Goal: Information Seeking & Learning: Understand process/instructions

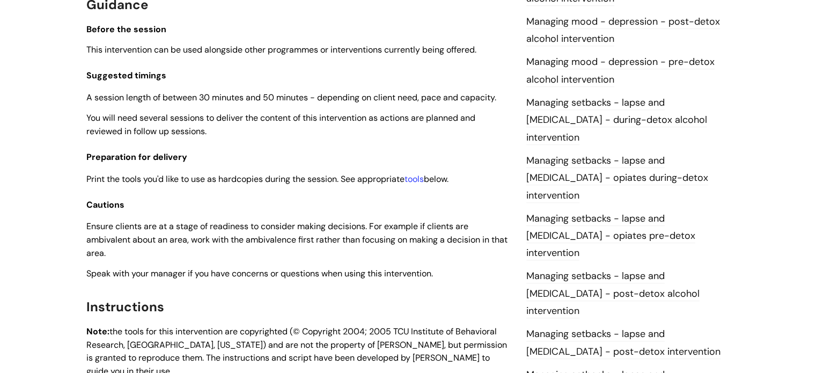
scroll to position [805, 0]
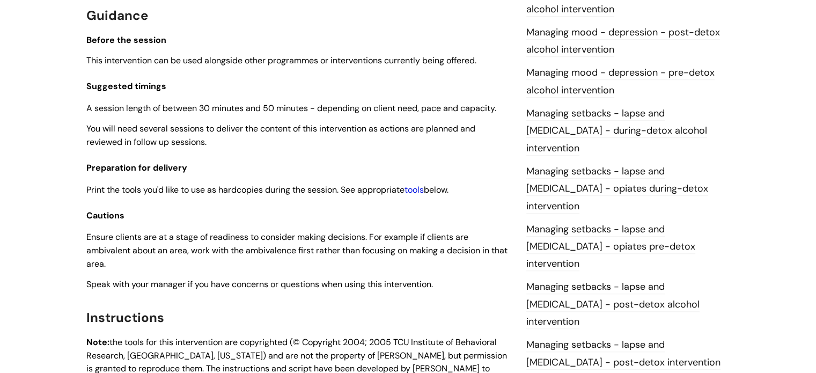
click at [420, 192] on link "tools" at bounding box center [414, 189] width 19 height 11
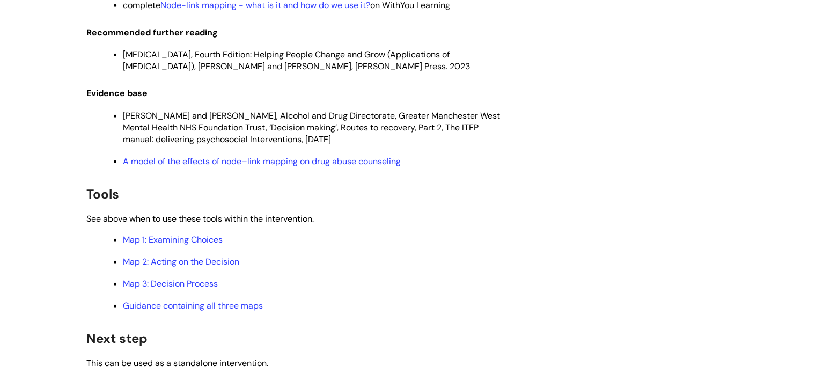
scroll to position [3003, 0]
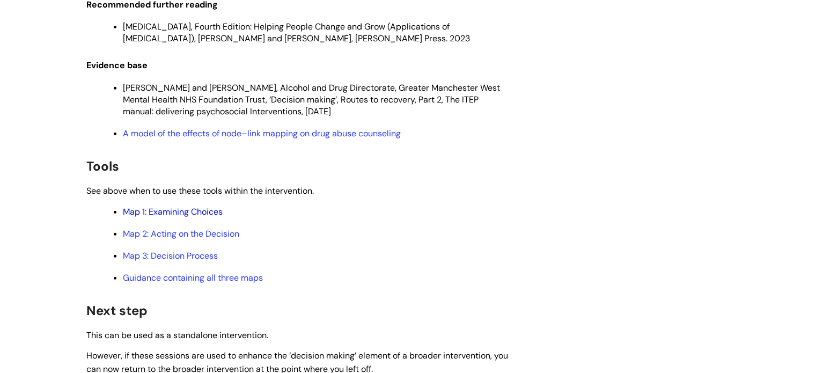
click at [186, 217] on link "Map 1: Examining Choices" at bounding box center [173, 211] width 100 height 11
click at [199, 239] on link "Map 2: Acting on the Decision" at bounding box center [181, 233] width 116 height 11
click at [207, 261] on link "Map 3: Decision Process" at bounding box center [170, 255] width 95 height 11
click at [159, 283] on link "Guidance containing all three maps" at bounding box center [193, 277] width 140 height 11
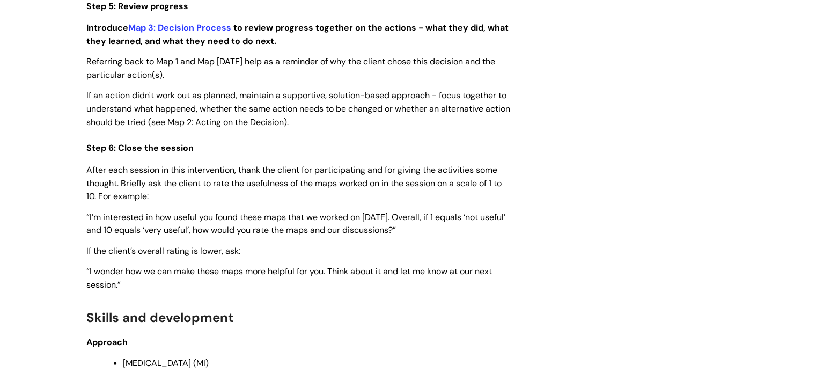
scroll to position [2305, 0]
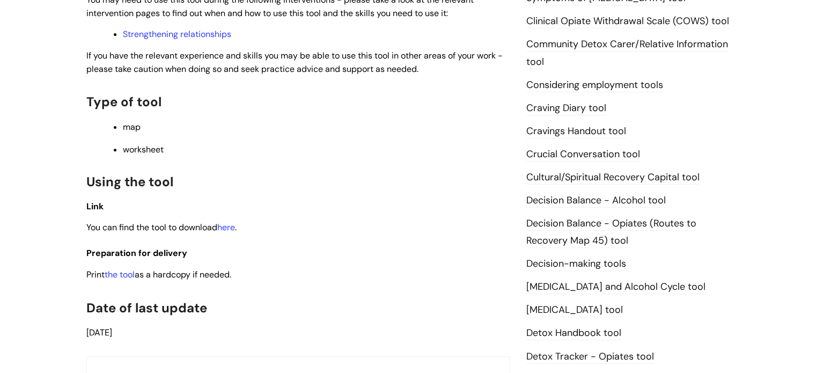
scroll to position [376, 0]
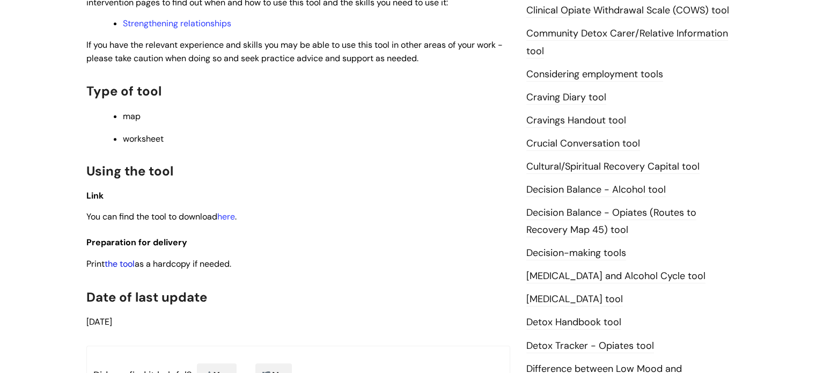
click at [127, 265] on link "the tool" at bounding box center [120, 263] width 30 height 11
